Goal: Task Accomplishment & Management: Manage account settings

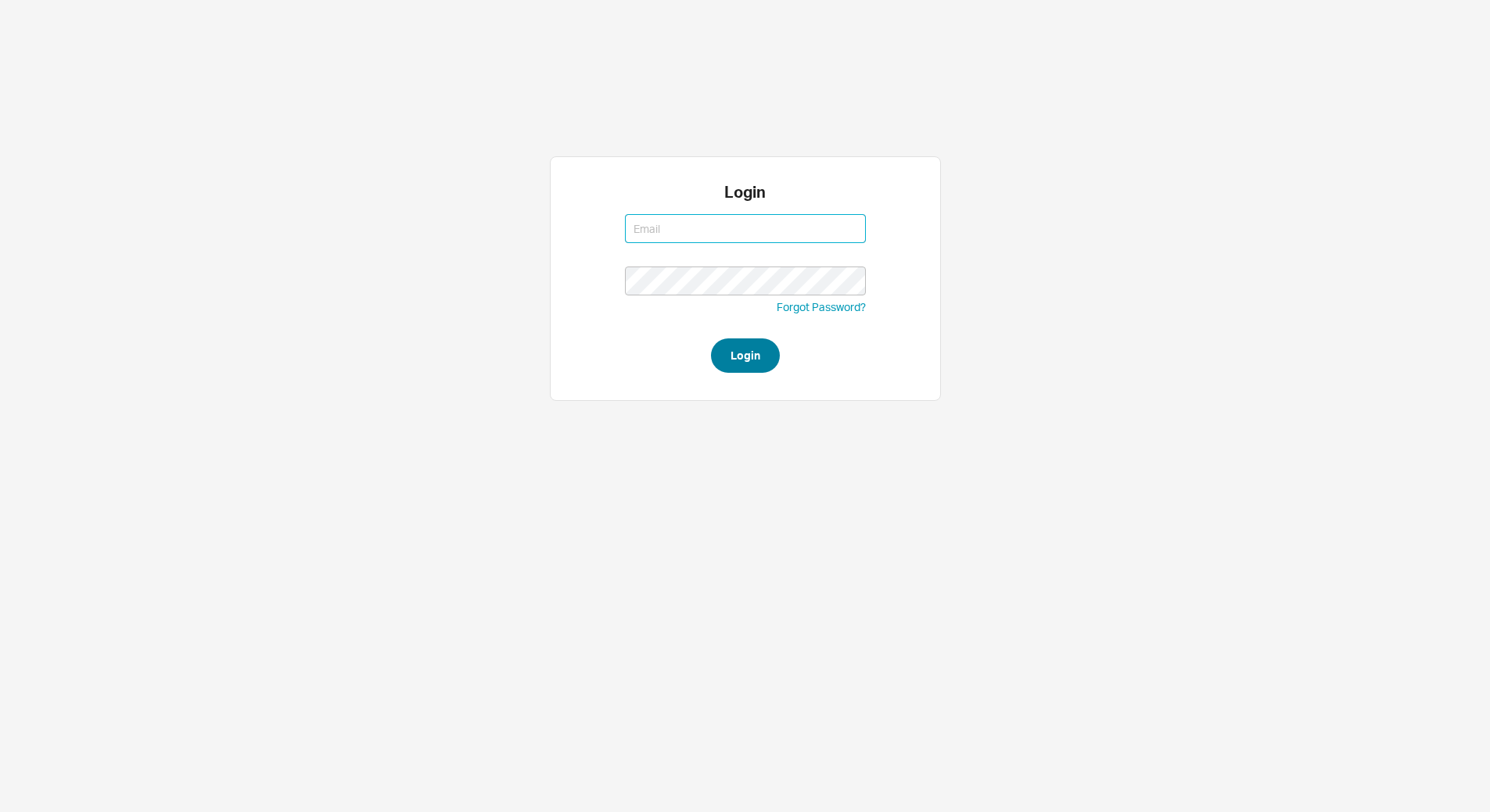
type input "yitz@homeandstone.com"
click at [750, 361] on button "Login" at bounding box center [745, 355] width 69 height 34
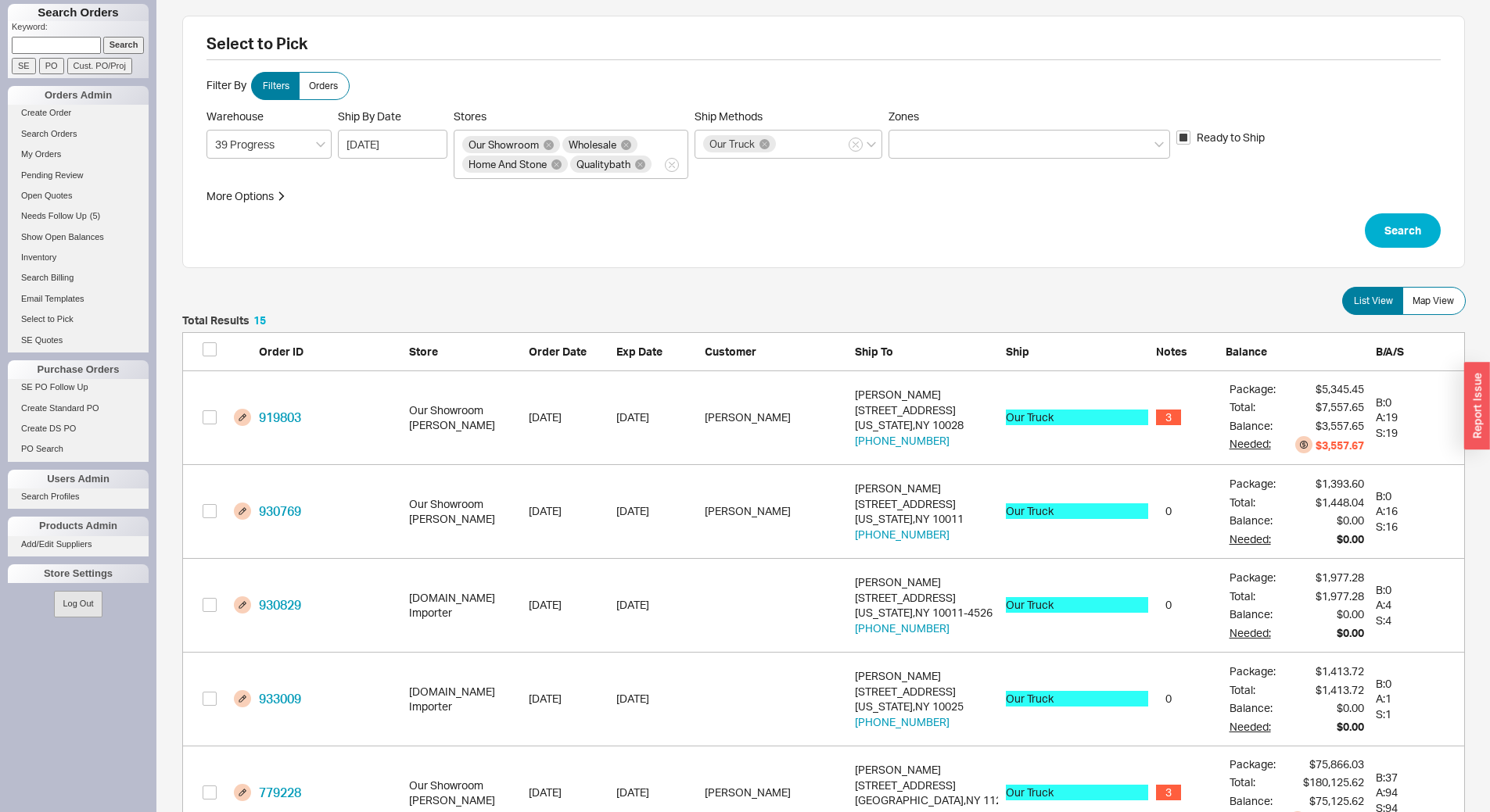
scroll to position [1452, 1271]
click at [1439, 312] on label "Map View" at bounding box center [1434, 301] width 63 height 28
click at [0, 0] on input "Map View" at bounding box center [0, 0] width 0 height 0
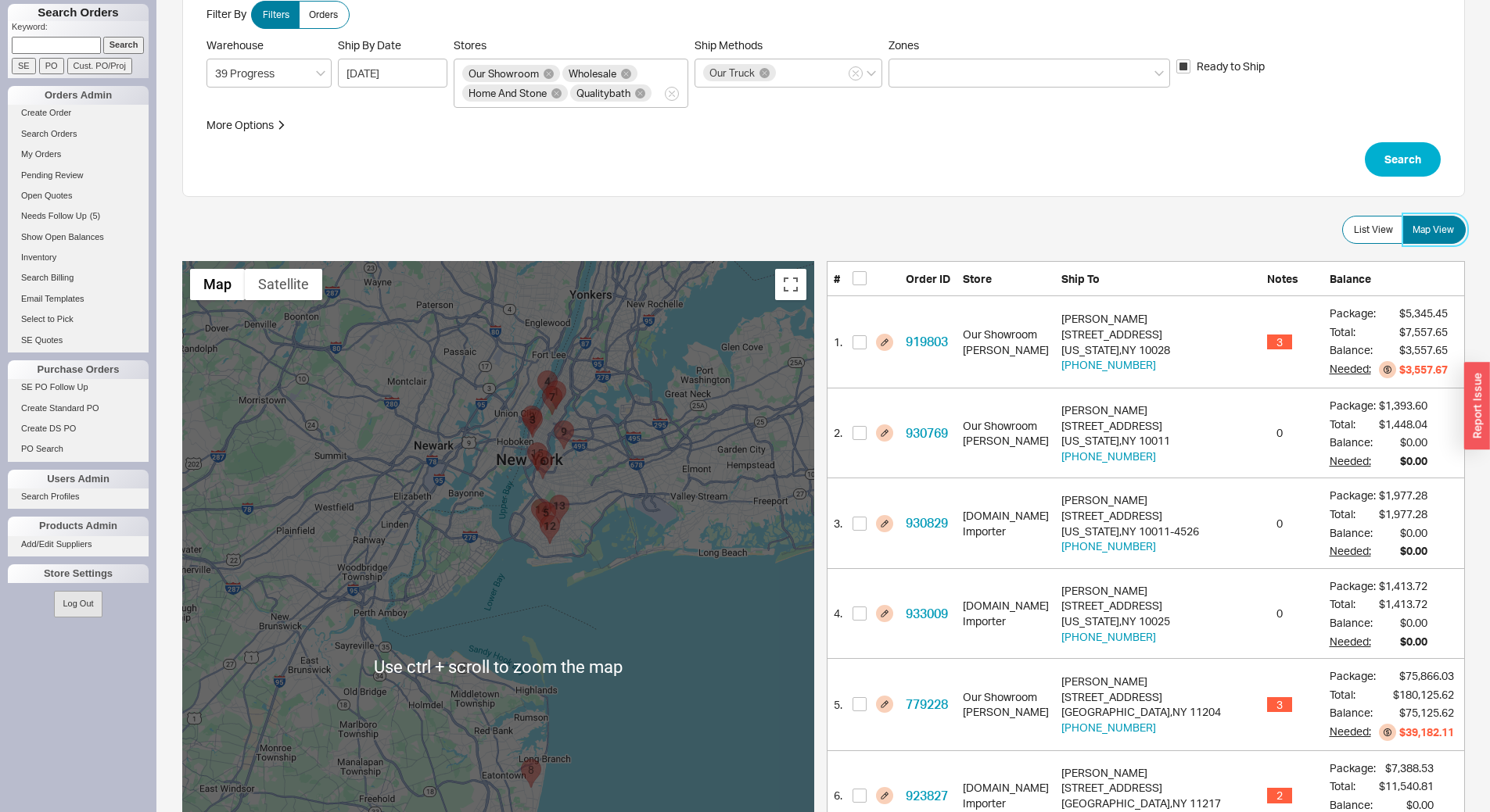
scroll to position [0, 0]
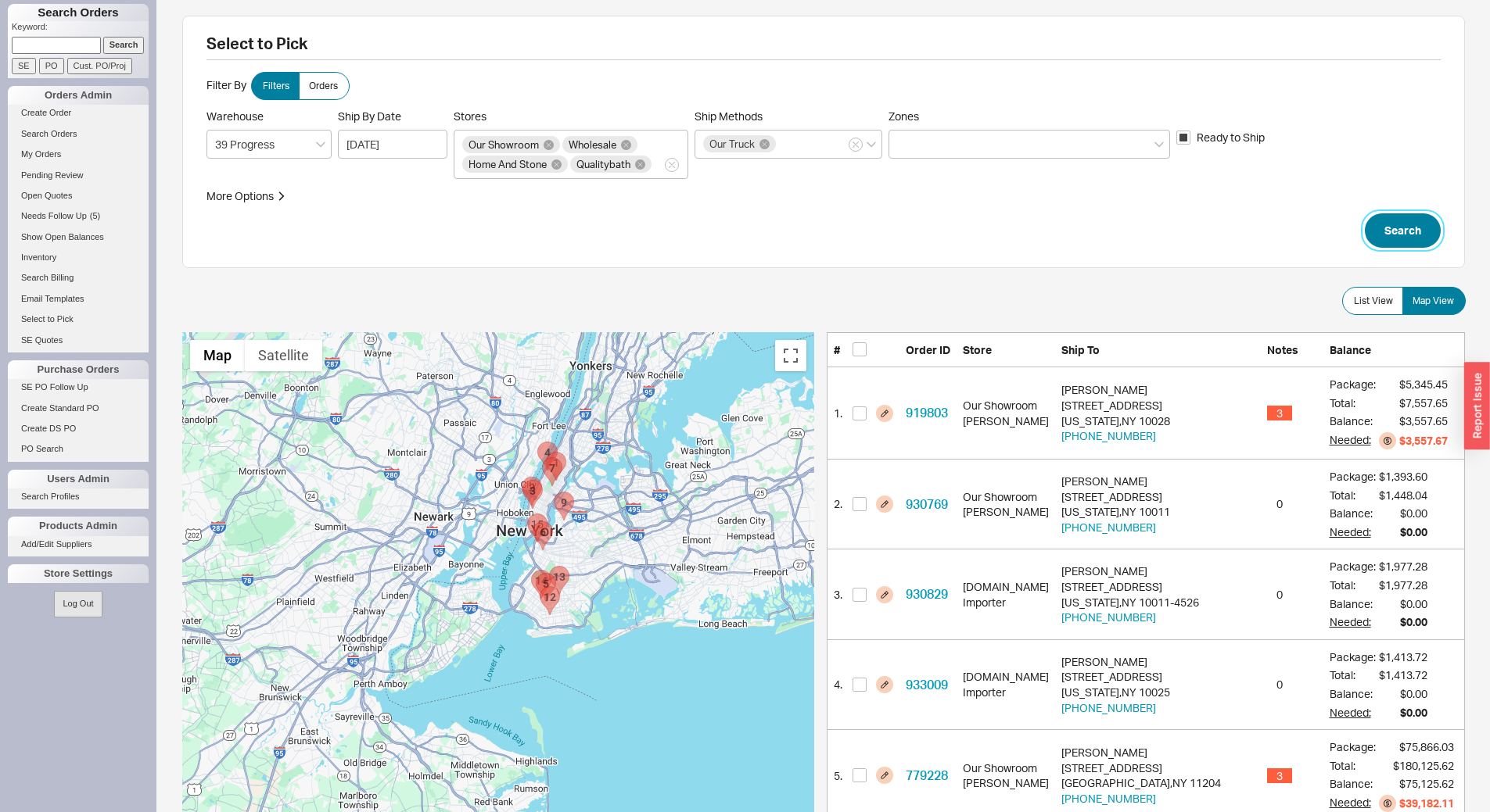
click at [1412, 222] on button "Search" at bounding box center [1402, 230] width 76 height 34
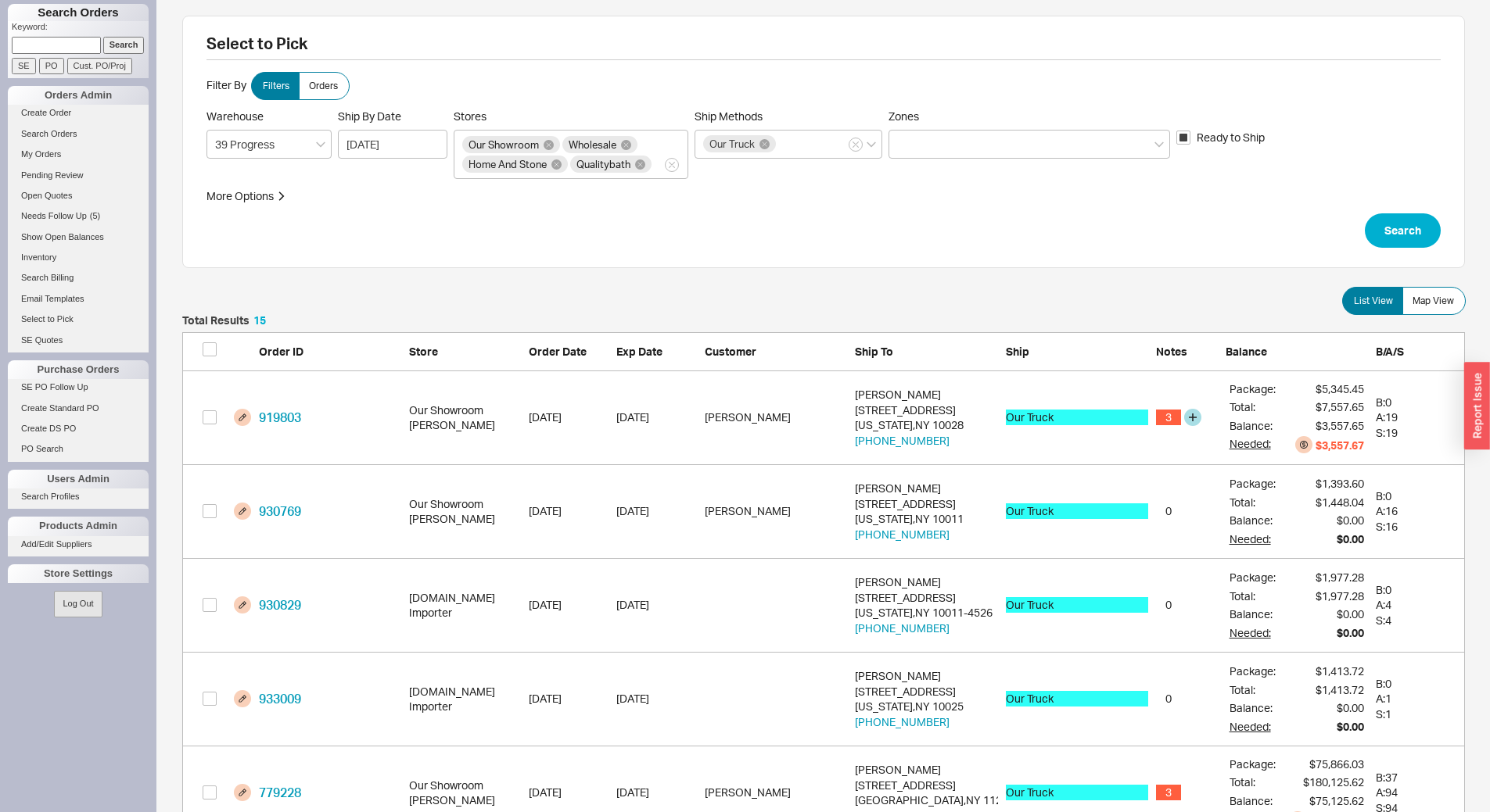
scroll to position [1452, 1271]
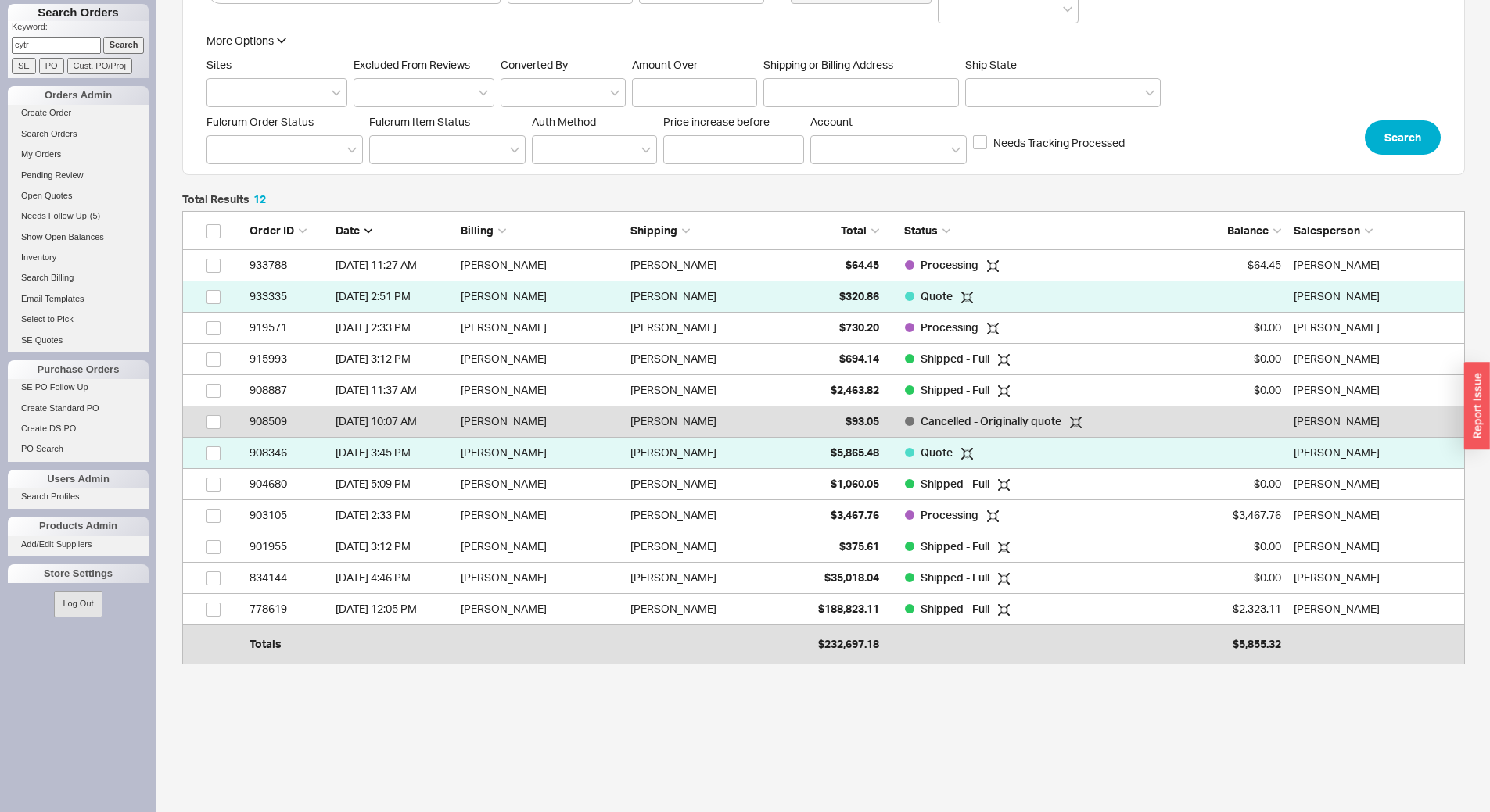
scroll to position [434, 1271]
click at [54, 448] on link "PO Search" at bounding box center [78, 449] width 141 height 17
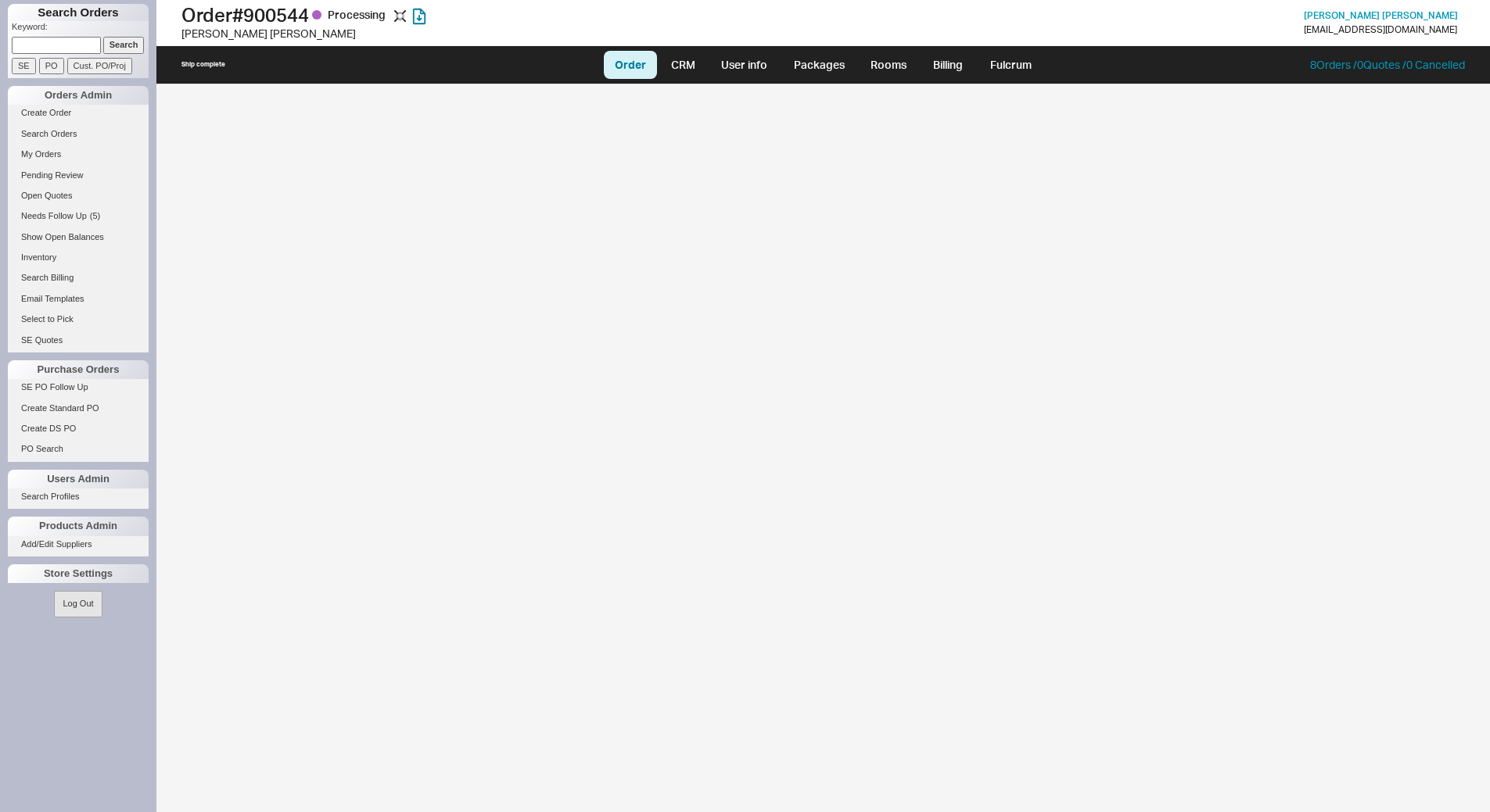
select select "LOW"
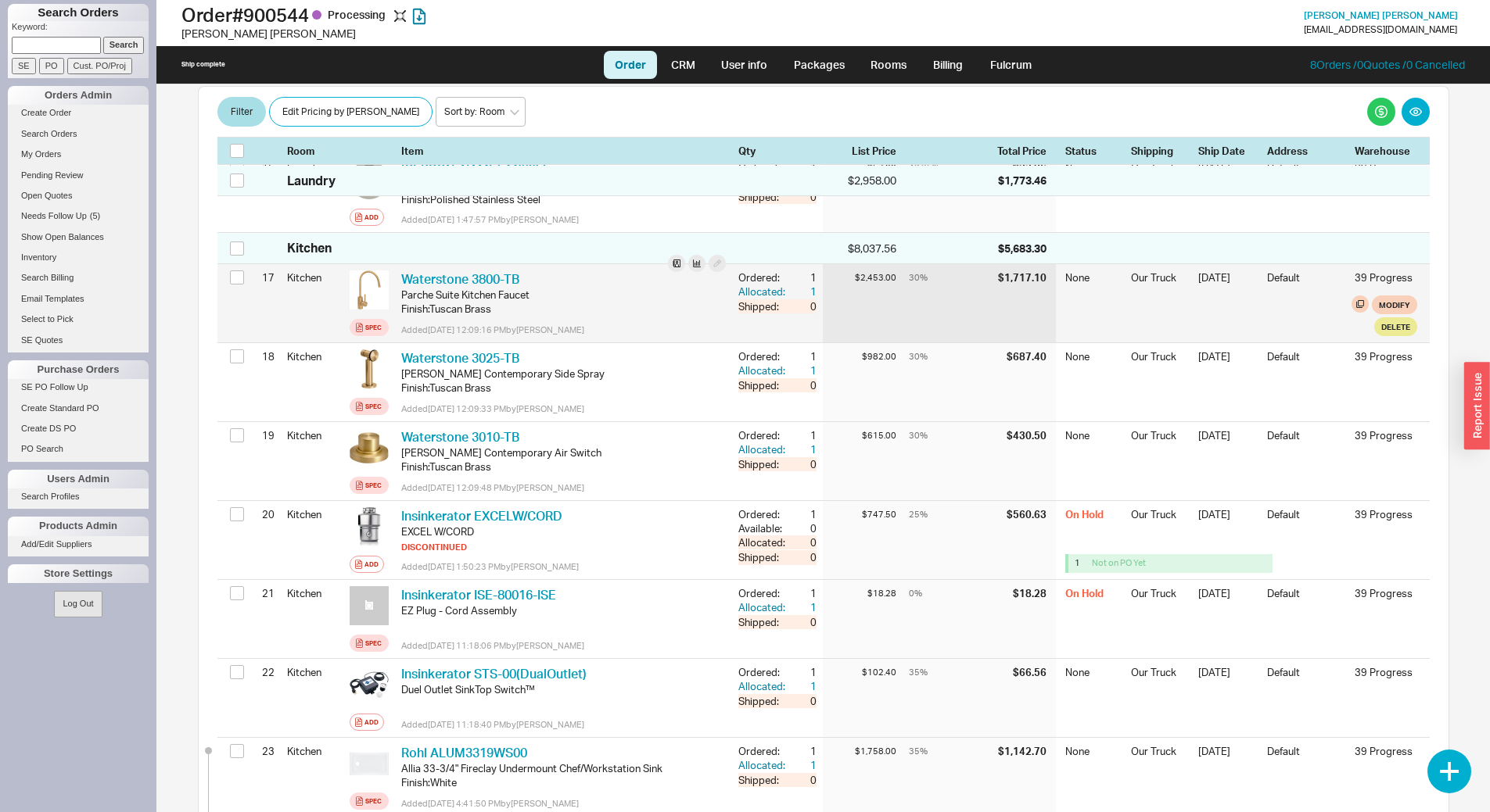
scroll to position [1585, 0]
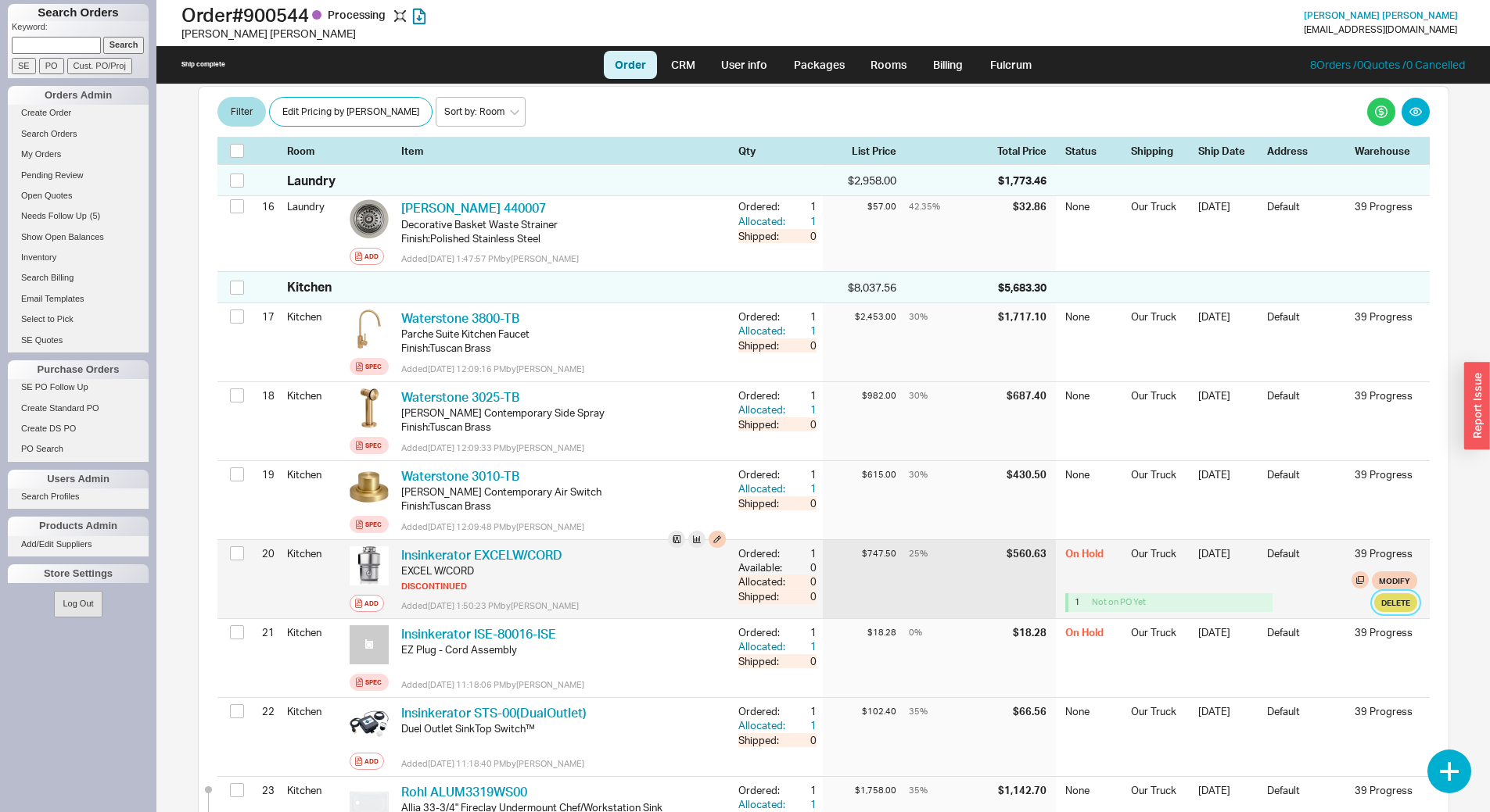
click at [1374, 593] on button "Delete" at bounding box center [1396, 602] width 43 height 19
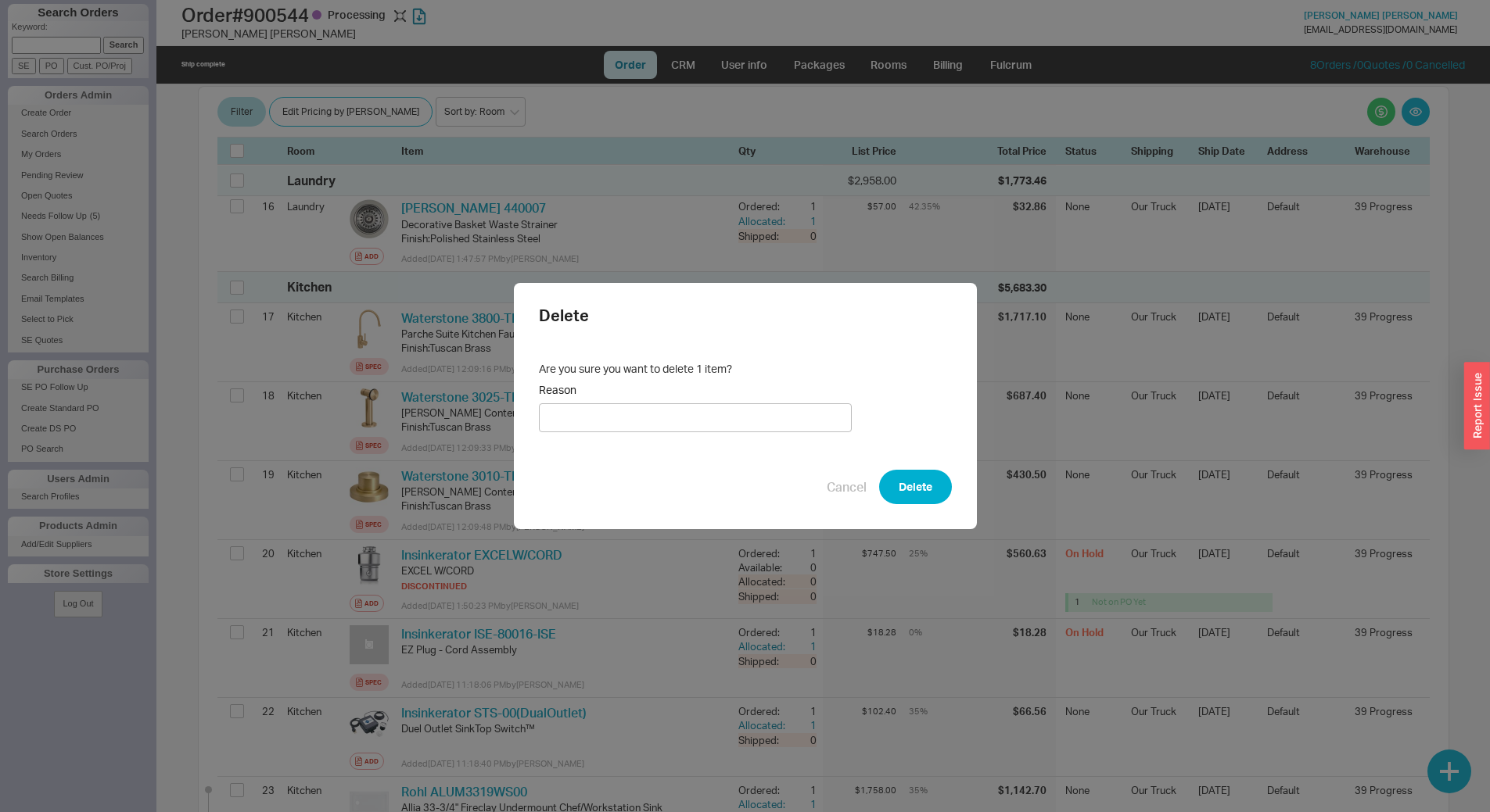
type input "cc"
click at [912, 478] on button "Delete" at bounding box center [915, 486] width 72 height 34
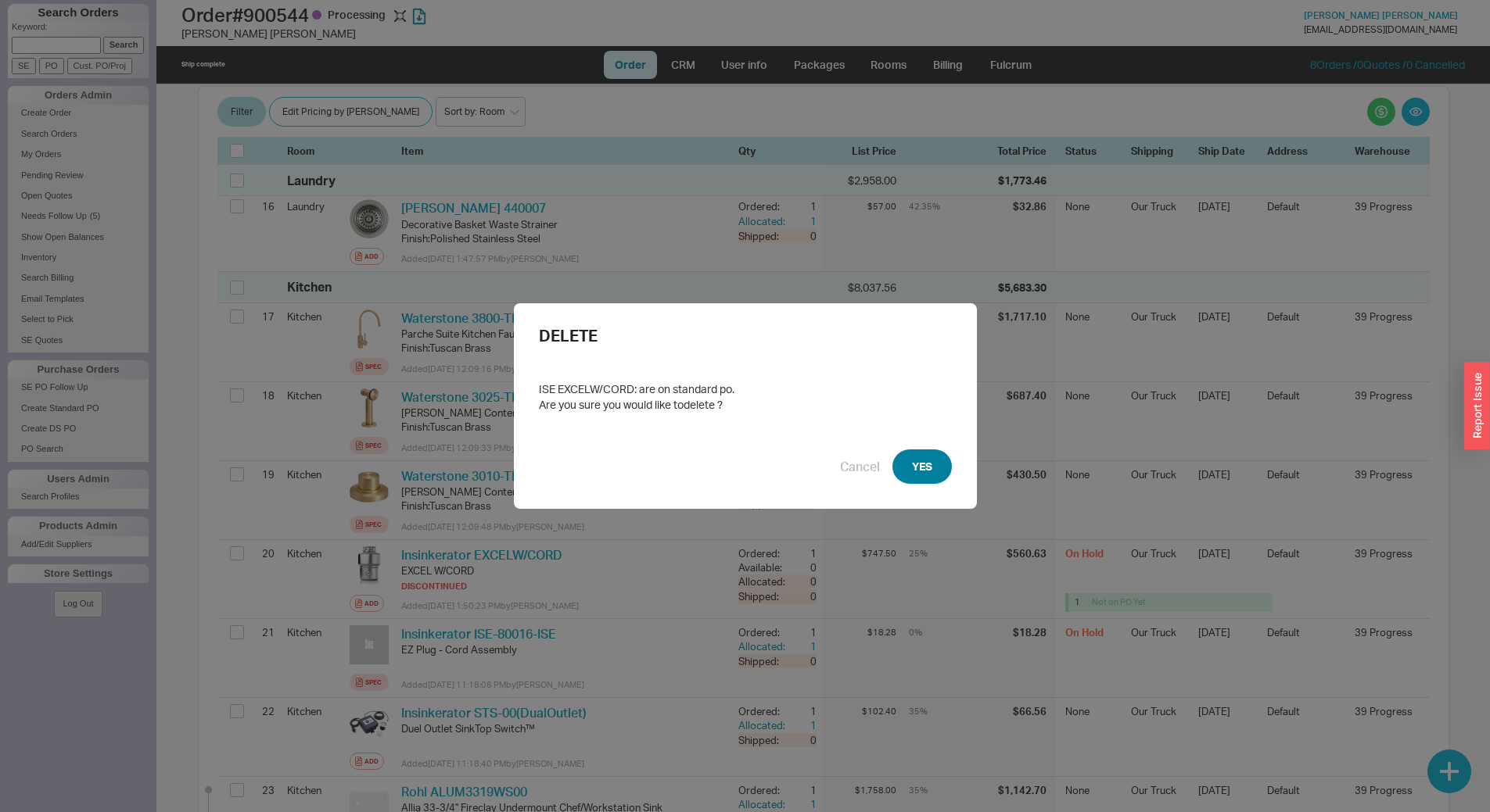
click at [928, 473] on button "YES" at bounding box center [922, 466] width 59 height 34
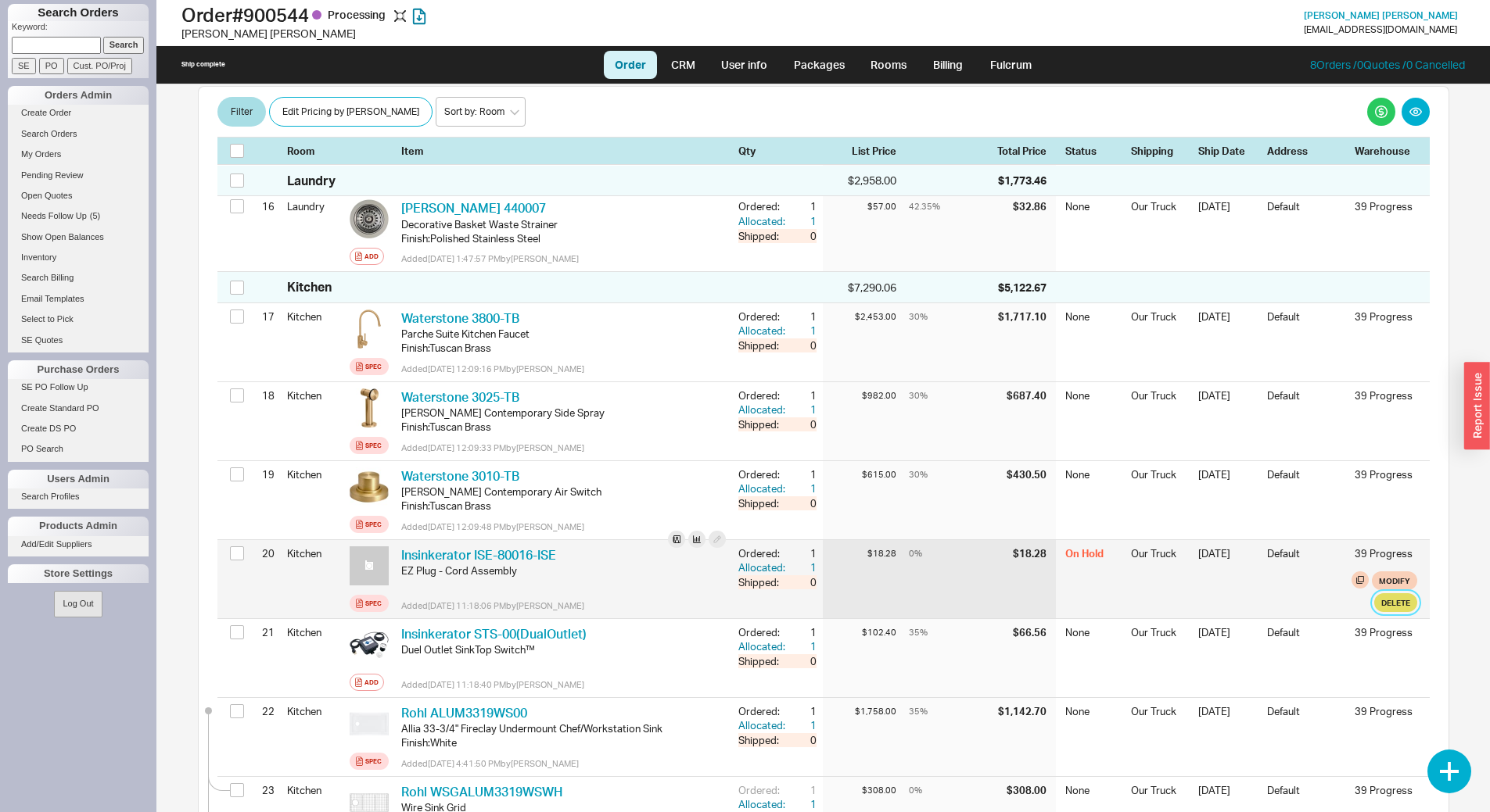
click at [1396, 593] on button "Delete" at bounding box center [1396, 602] width 43 height 19
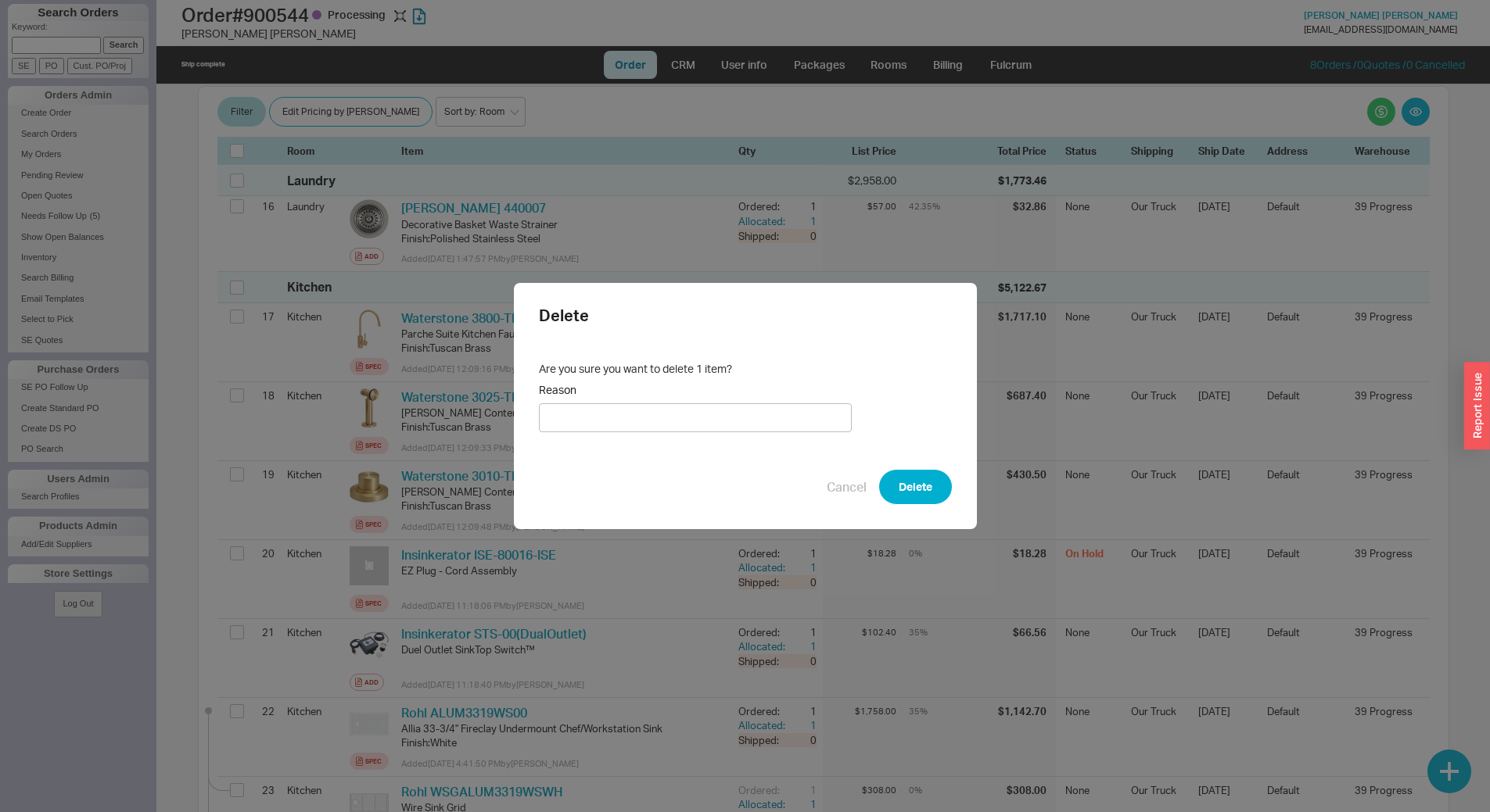
type input "cc"
click at [904, 482] on button "Delete" at bounding box center [915, 486] width 72 height 34
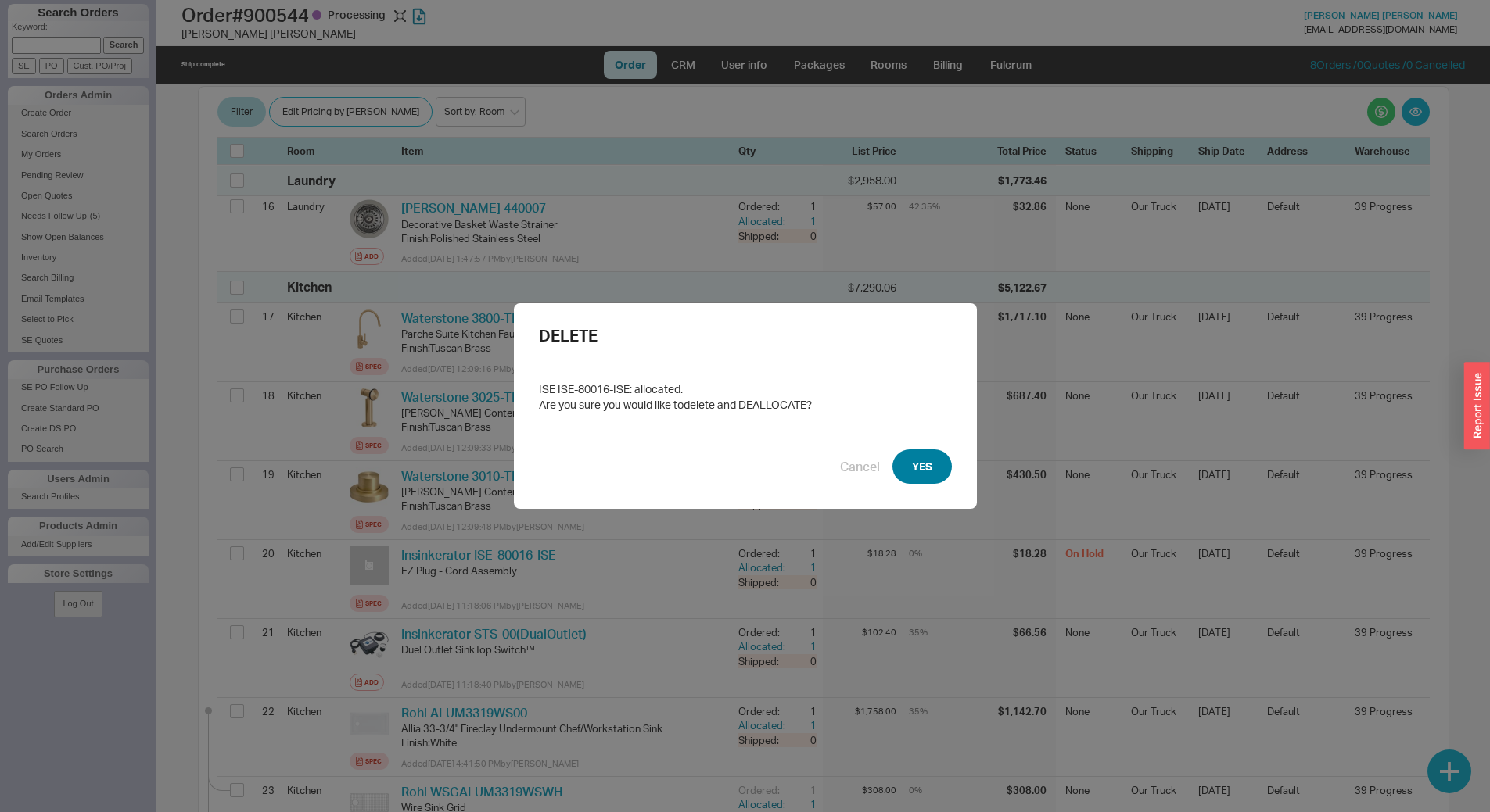
click at [922, 471] on button "YES" at bounding box center [922, 466] width 59 height 34
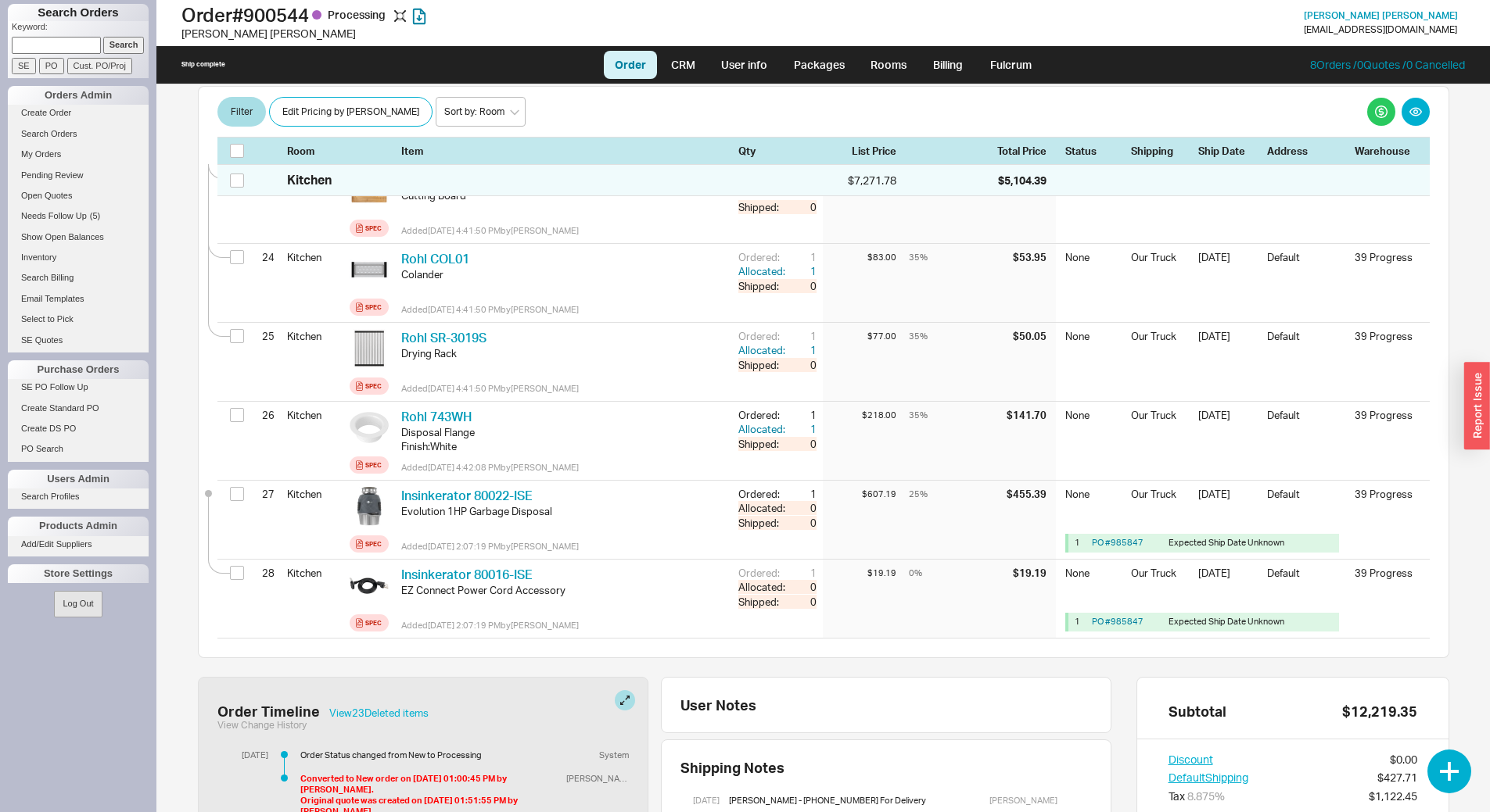
scroll to position [2194, 0]
